Goal: Complete application form: Complete application form

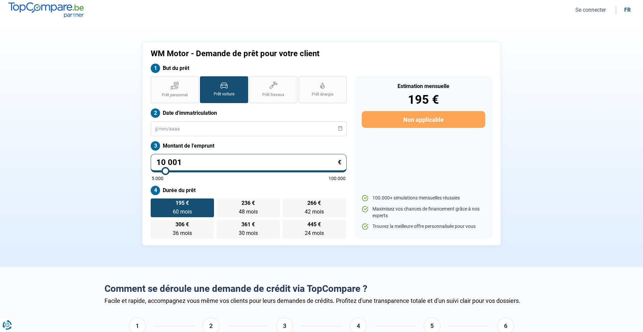
drag, startPoint x: 184, startPoint y: 94, endPoint x: 186, endPoint y: 119, distance: 25.5
click at [185, 93] on span "Prêt personnel" at bounding box center [175, 95] width 26 height 6
click at [155, 81] on input "Prêt personnel" at bounding box center [153, 78] width 4 height 4
radio input "true"
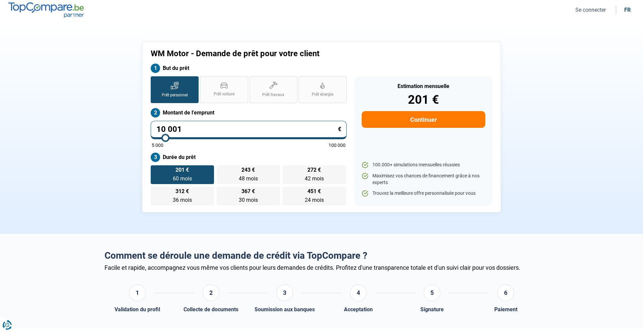
type input "10 500"
type input "10500"
type input "11 250"
type input "11250"
type input "12 750"
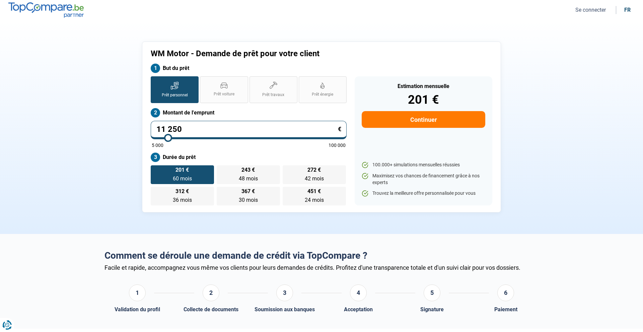
type input "12750"
type input "14 000"
type input "14000"
type input "15 250"
type input "15250"
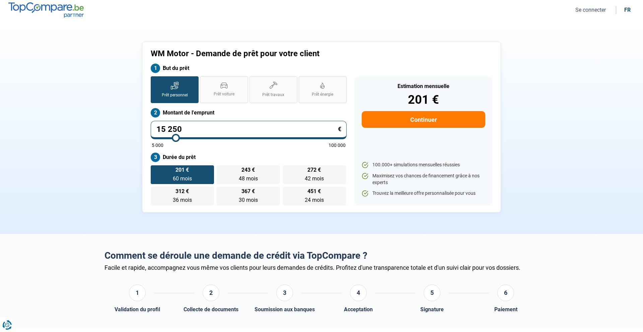
type input "17 250"
type input "17250"
type input "20 000"
type input "20000"
type input "21 750"
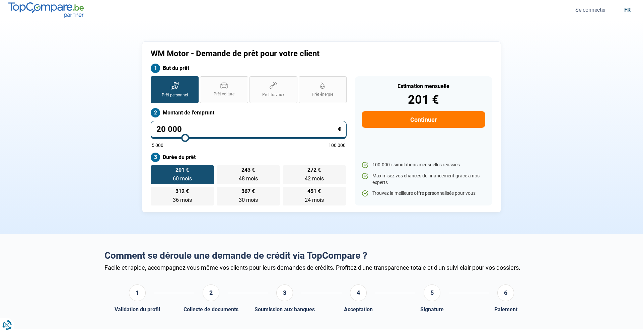
type input "21750"
type input "24 250"
type input "24250"
type input "26 250"
type input "26250"
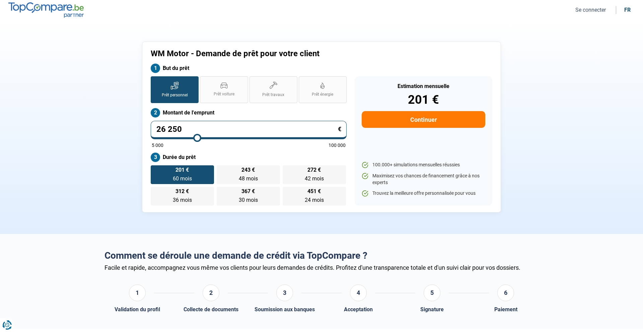
type input "27 500"
type input "27500"
type input "28 750"
type input "28750"
type input "29 500"
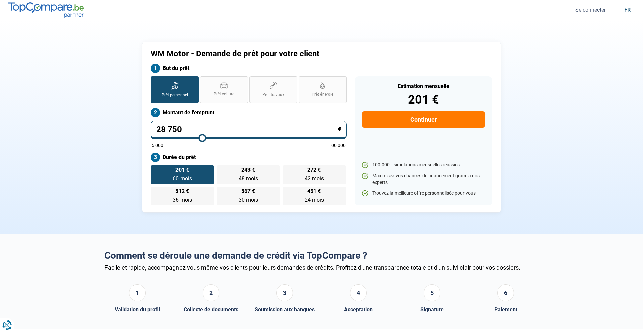
type input "29500"
type input "30 250"
type input "30250"
type input "30 750"
type input "30750"
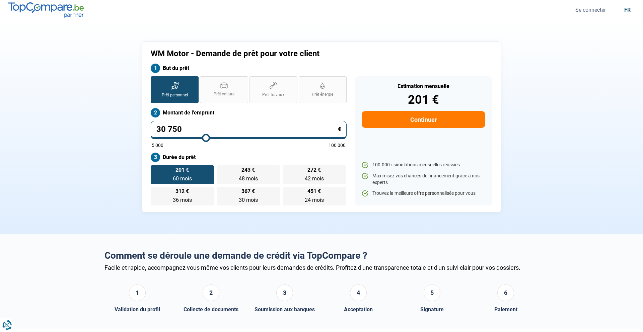
type input "31 250"
type input "31250"
type input "31 500"
type input "31500"
type input "31 750"
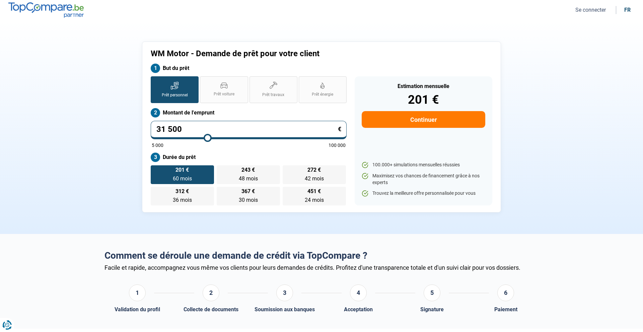
type input "31750"
type input "32 250"
type input "32250"
type input "32 500"
type input "32500"
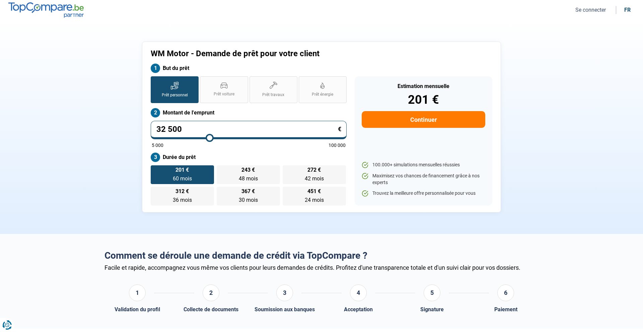
type input "32 750"
type input "32750"
type input "33 000"
type input "33000"
type input "33 500"
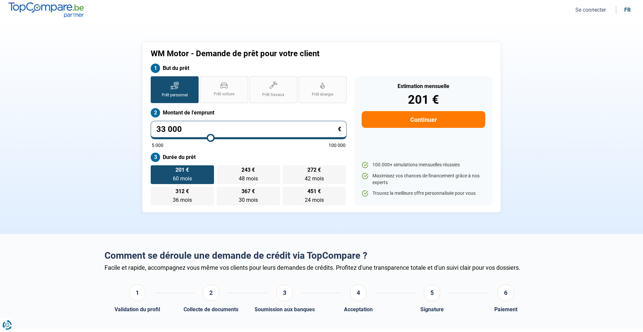
type input "33500"
type input "33 750"
type input "33750"
type input "34 000"
type input "34000"
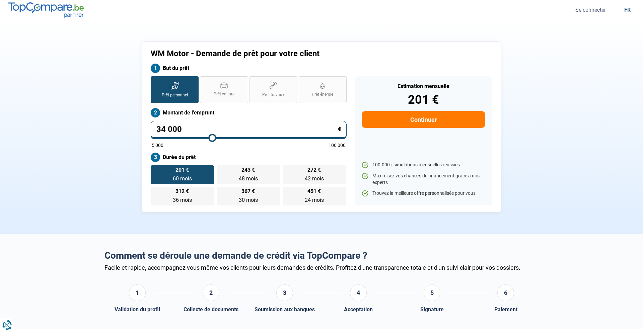
type input "34 250"
type input "34250"
type input "34 500"
type input "34500"
type input "35 250"
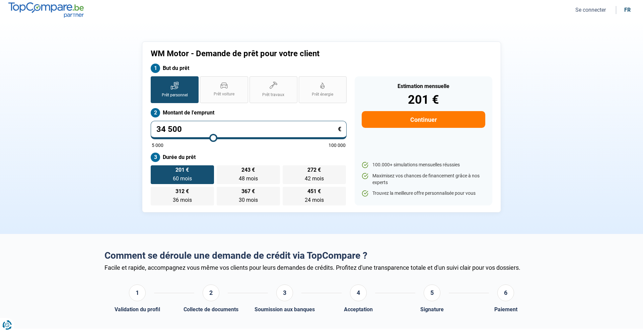
type input "35250"
type input "35 750"
type input "35750"
type input "36 000"
type input "36000"
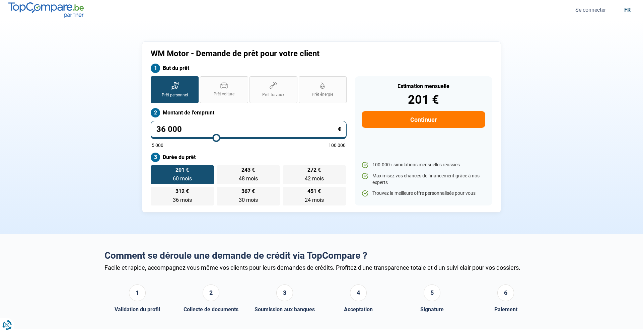
type input "36 250"
type input "36250"
type input "36 500"
type input "36500"
type input "36 750"
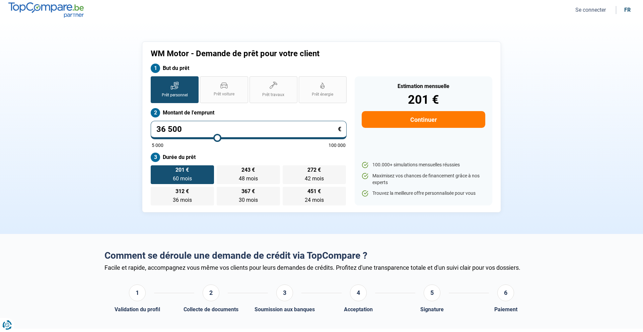
type input "36750"
type input "37 000"
type input "37000"
type input "37 250"
type input "37250"
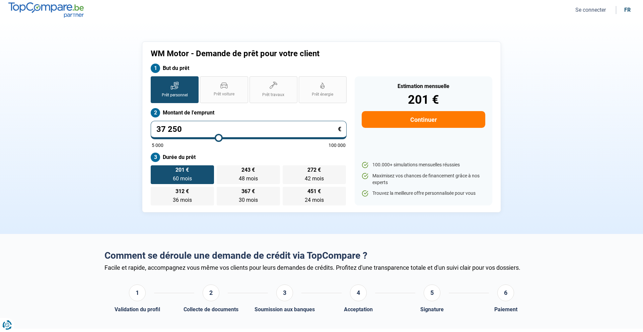
type input "37 500"
type input "37500"
type input "37 750"
type input "37750"
type input "38 500"
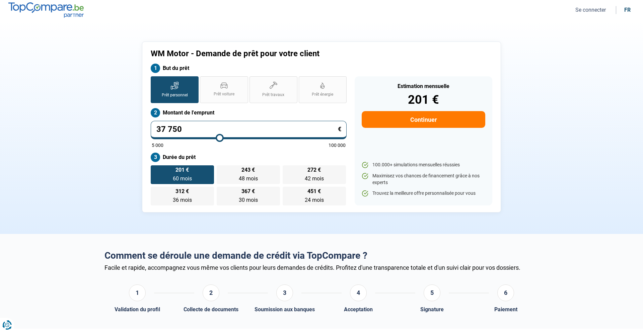
type input "38500"
type input "39 000"
type input "39000"
type input "39 250"
type input "39250"
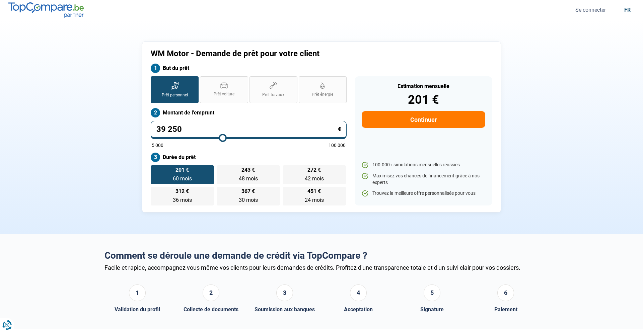
type input "39 500"
type input "39500"
type input "39 000"
type input "39000"
type input "38 500"
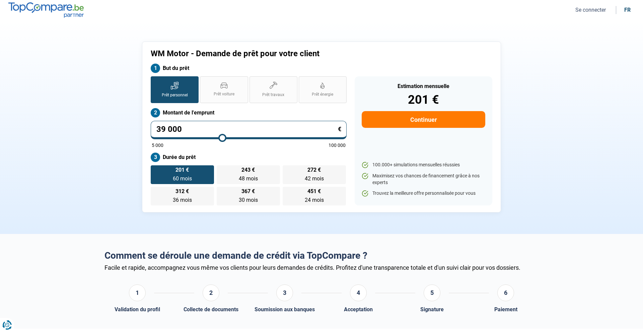
type input "38500"
type input "37 750"
type input "37750"
type input "37 000"
type input "37000"
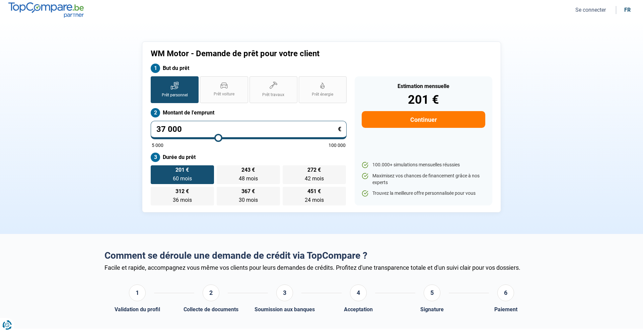
type input "36 500"
type input "36500"
type input "36 250"
type input "36250"
type input "35 750"
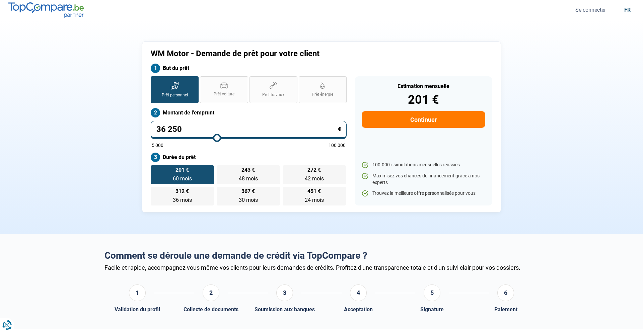
type input "35750"
type input "35 250"
type input "35250"
type input "35 000"
type input "35000"
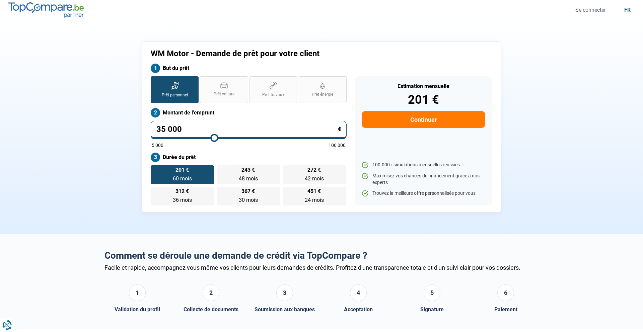
type input "34 750"
type input "34750"
type input "34 500"
type input "34500"
type input "34 250"
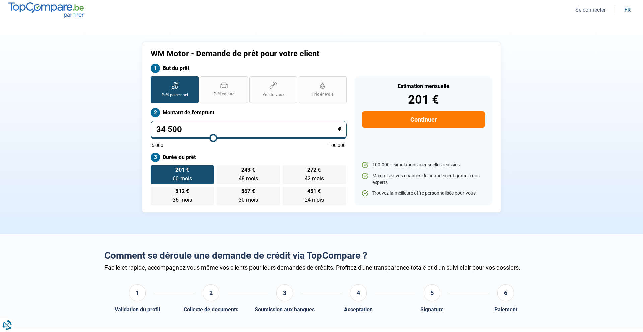
type input "34250"
type input "32 000"
type input "32000"
type input "31 750"
type input "31750"
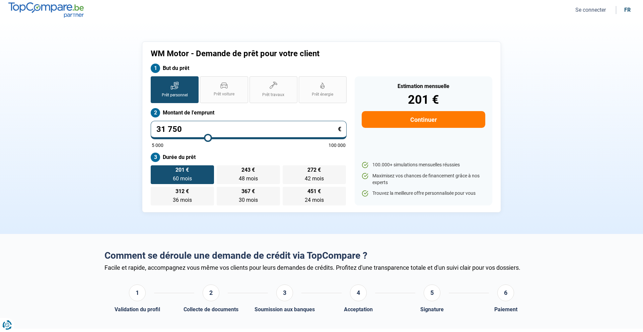
type input "31 500"
type input "31500"
type input "31 250"
type input "31250"
type input "30 750"
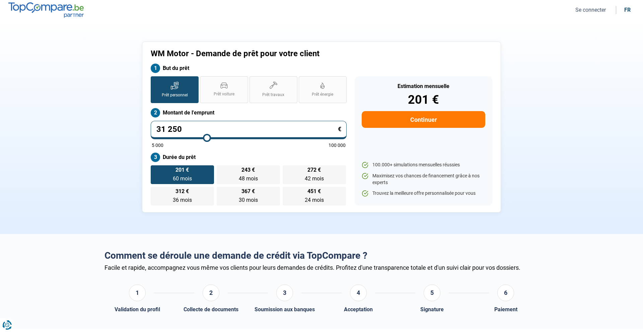
type input "30750"
type input "30 500"
type input "30500"
type input "30 250"
type input "30250"
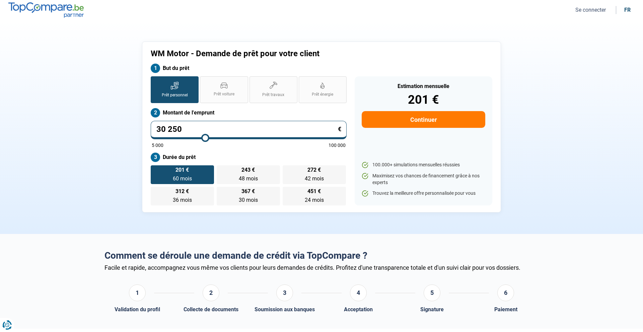
type input "30 000"
type input "30000"
type input "29 750"
type input "29750"
type input "29 500"
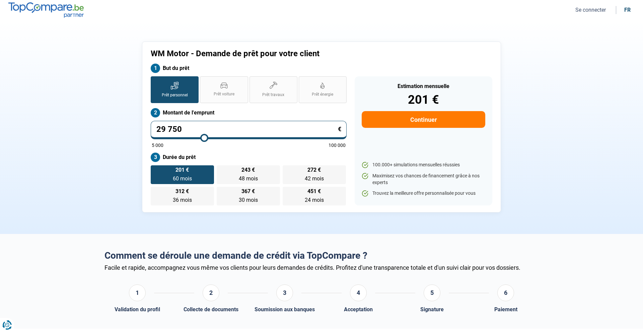
type input "29500"
type input "29 250"
type input "29250"
type input "29 000"
type input "29000"
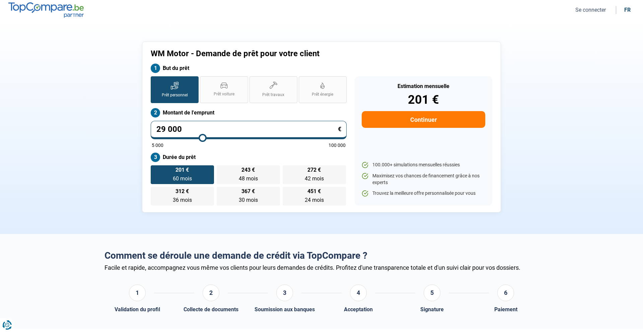
type input "28 500"
type input "28500"
type input "28 250"
type input "28250"
type input "28 000"
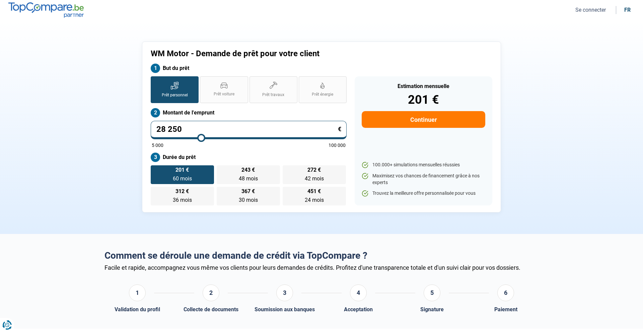
type input "28000"
type input "27 750"
type input "27750"
type input "27 500"
type input "27500"
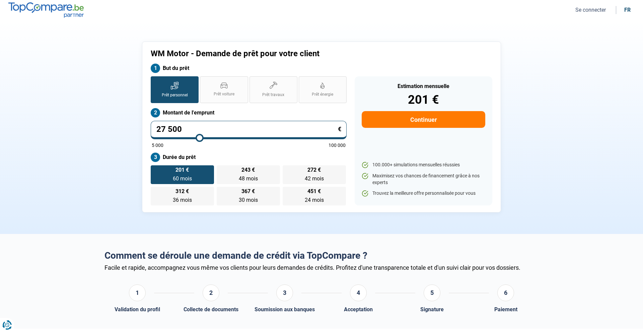
type input "27 250"
type input "27250"
type input "27 000"
type input "27000"
type input "26 750"
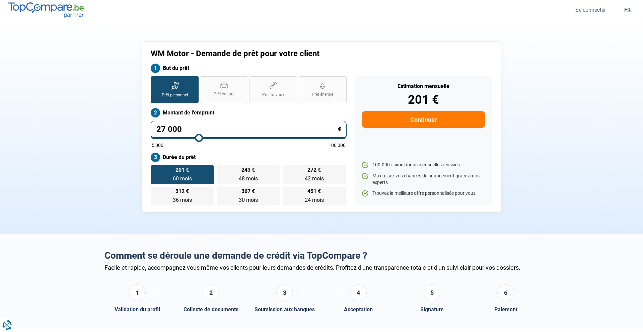
type input "26750"
type input "26 500"
type input "26500"
type input "26 250"
type input "26250"
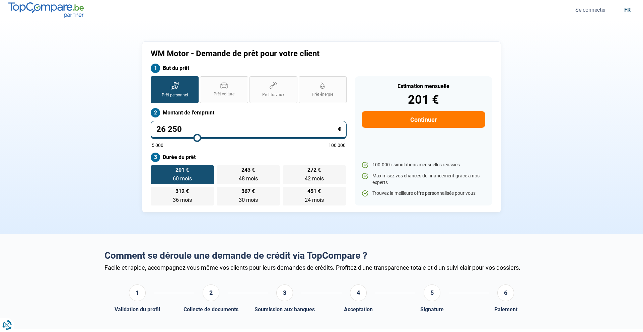
type input "26 000"
type input "26000"
type input "25 750"
type input "25750"
type input "25 500"
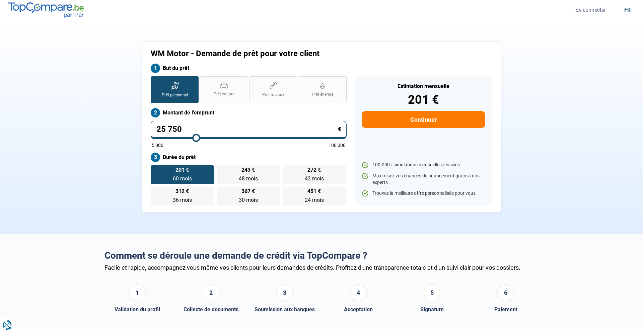
type input "25500"
type input "25 250"
type input "25250"
type input "25 000"
type input "25000"
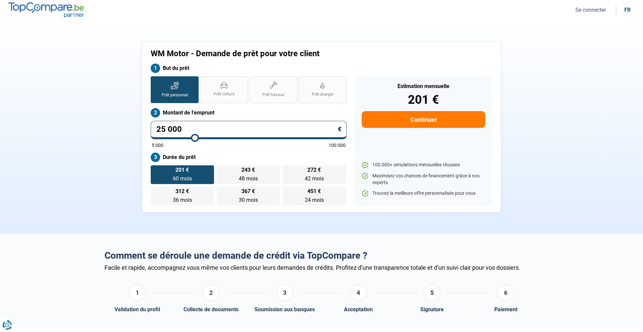
type input "24 750"
type input "24750"
type input "25 000"
type input "25000"
type input "25 250"
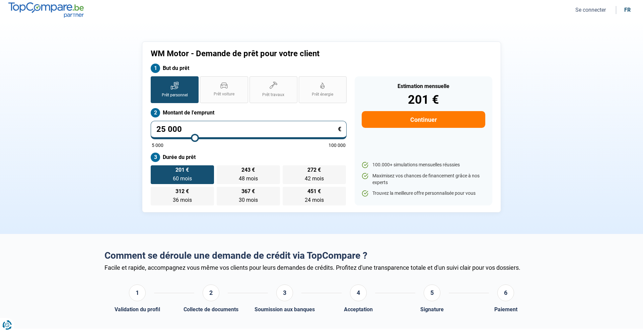
type input "25250"
type input "25 000"
type input "25000"
type input "24 750"
type input "24750"
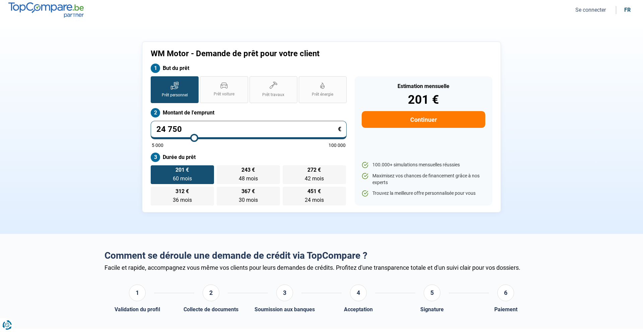
type input "24 500"
type input "24500"
type input "24 250"
drag, startPoint x: 165, startPoint y: 136, endPoint x: 194, endPoint y: 138, distance: 28.6
type input "24250"
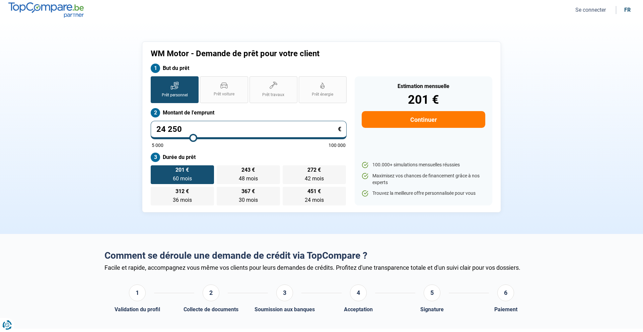
click at [194, 138] on input "range" at bounding box center [249, 137] width 194 height 1
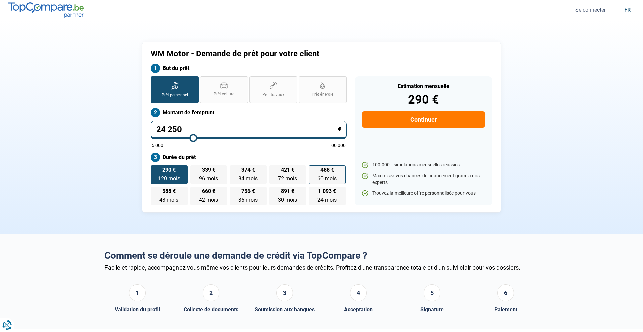
click at [318, 176] on span "60 mois" at bounding box center [327, 179] width 19 height 6
click at [313, 170] on input "488 € 60 mois 60 mois" at bounding box center [311, 168] width 4 height 4
radio input "true"
click at [413, 120] on button "Continuer" at bounding box center [424, 119] width 124 height 17
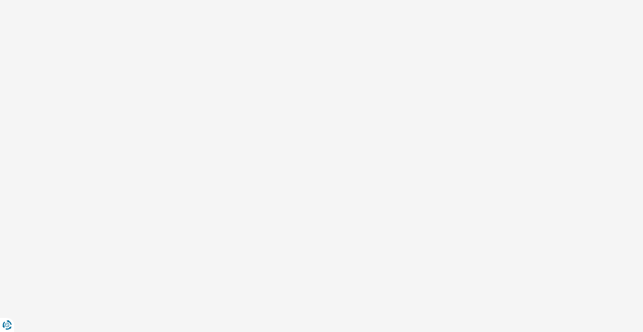
select select "32"
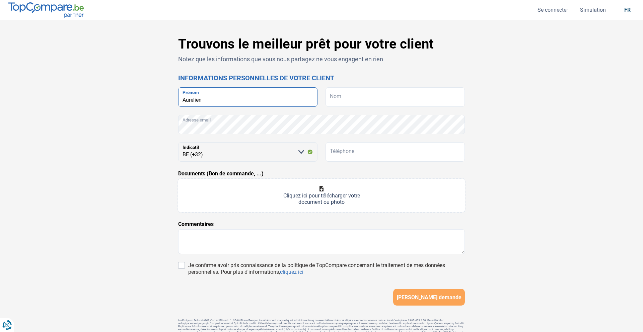
type input "Aurelien"
type input "Lalooux"
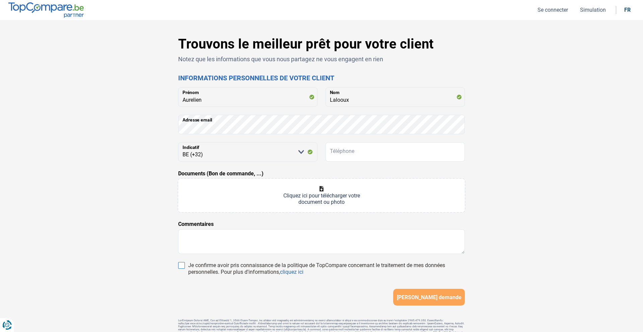
click at [180, 265] on input "Je confirme avoir pris connaissance de la politique de TopCompare concernant le…" at bounding box center [181, 265] width 7 height 7
checkbox input "true"
click at [371, 156] on input "Téléphone" at bounding box center [395, 151] width 139 height 19
click at [379, 153] on input "Téléphone" at bounding box center [395, 151] width 139 height 19
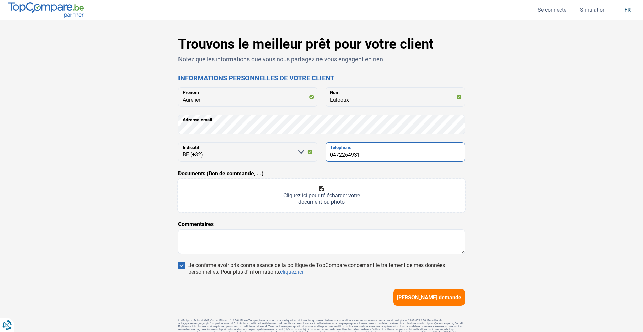
type input "0472264931"
click at [299, 204] on input "Documents (Bon de commande, ...)" at bounding box center [321, 196] width 287 height 34
type input "C:\fakepath\BDC Laloux.pdf"
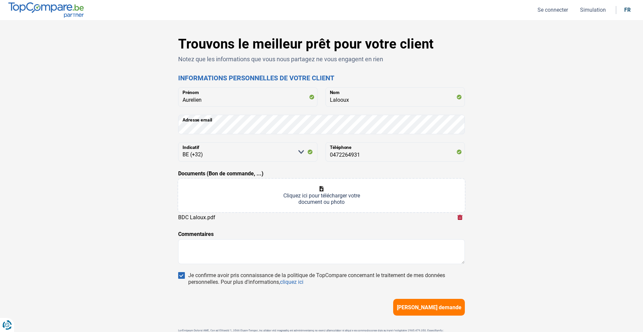
click at [448, 310] on span "[PERSON_NAME] demande" at bounding box center [429, 308] width 65 height 6
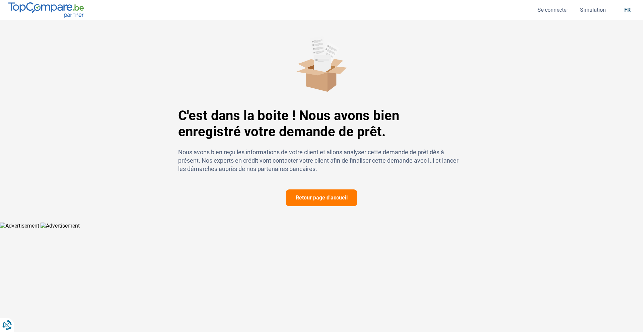
click at [331, 197] on button "Retour page d'accueil" at bounding box center [322, 198] width 72 height 17
